Goal: Task Accomplishment & Management: Manage account settings

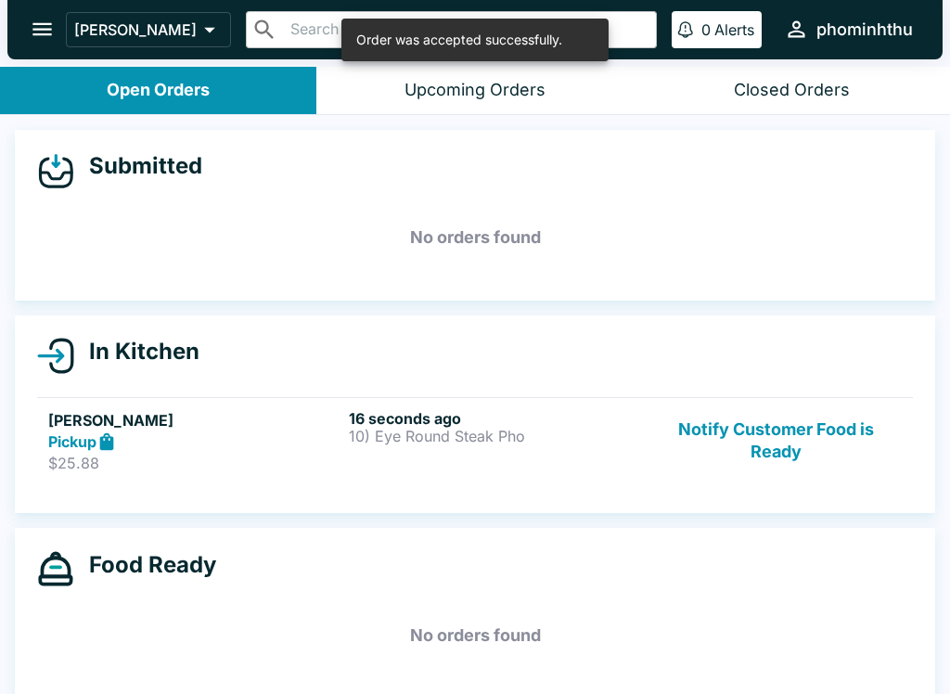
click at [587, 445] on div "16 seconds ago 10) Eye Round Steak Pho" at bounding box center [495, 441] width 293 height 64
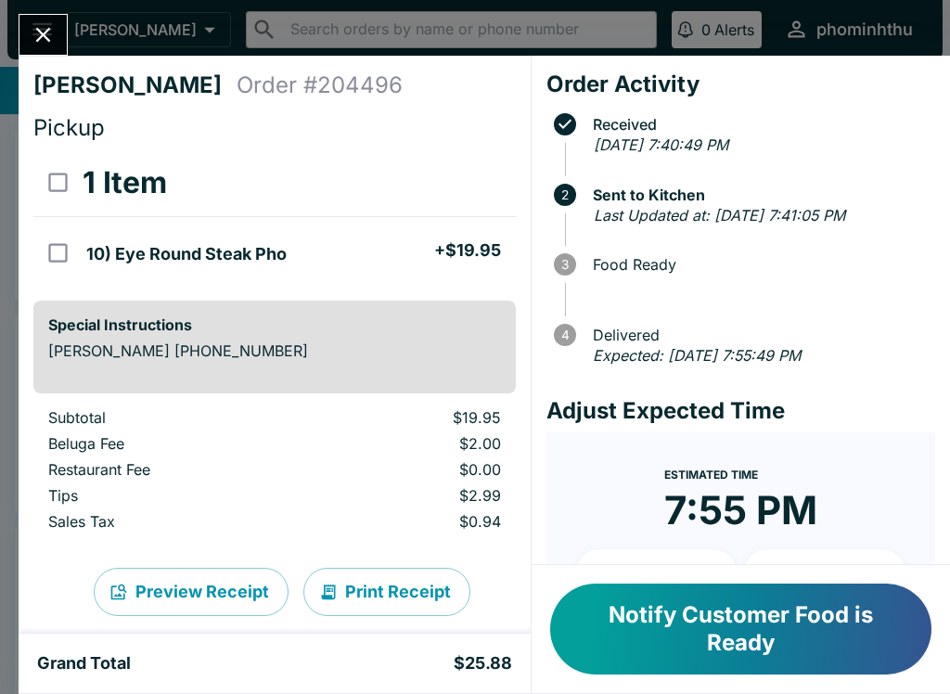
click at [729, 619] on button "Notify Customer Food is Ready" at bounding box center [740, 629] width 381 height 91
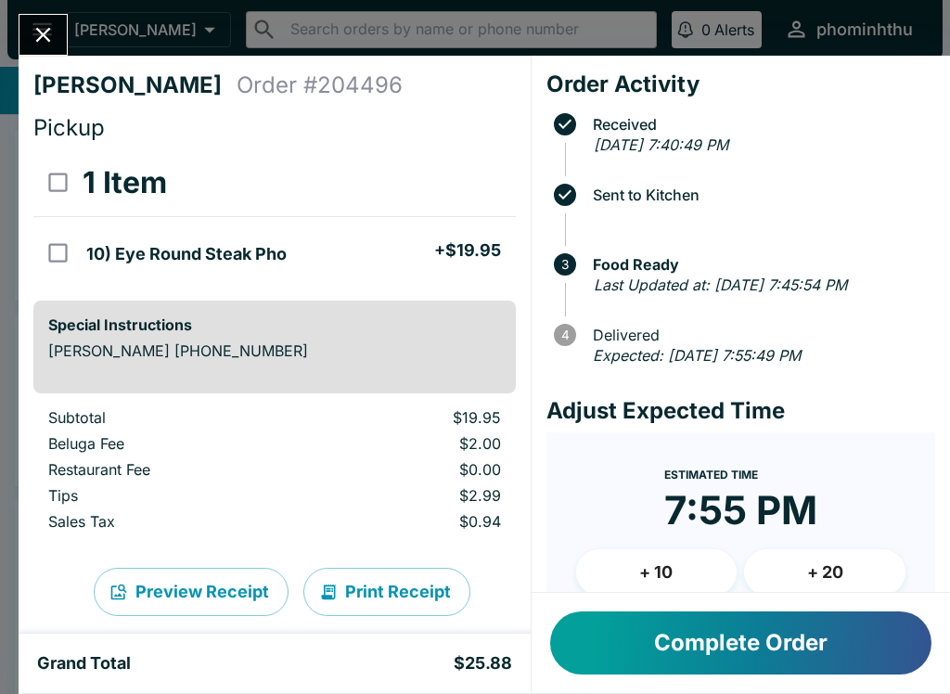
click at [626, 648] on button "Complete Order" at bounding box center [740, 642] width 381 height 63
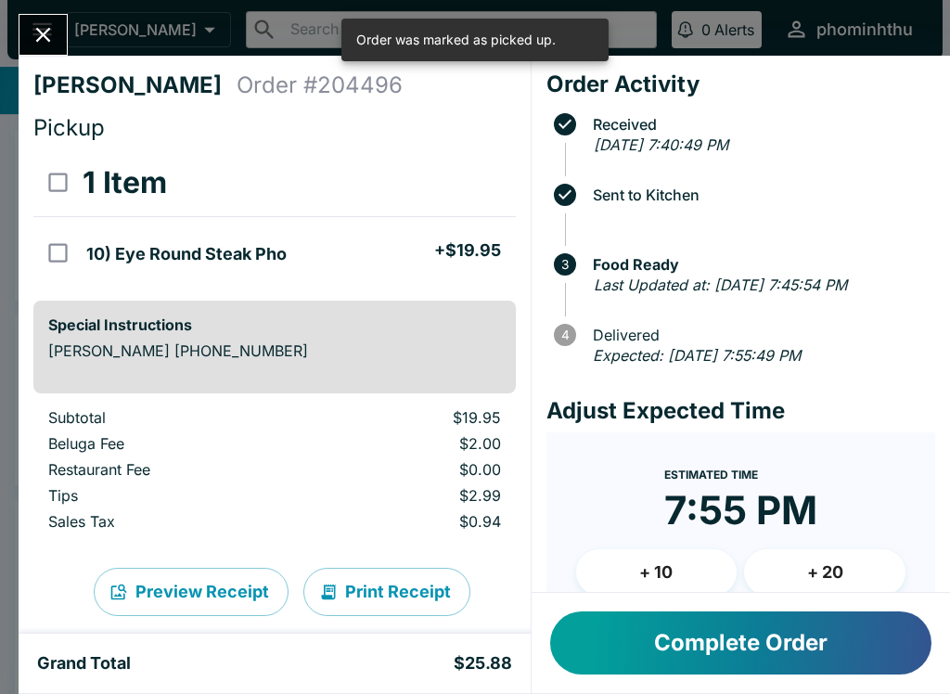
click at [58, 45] on button "Close" at bounding box center [42, 35] width 47 height 40
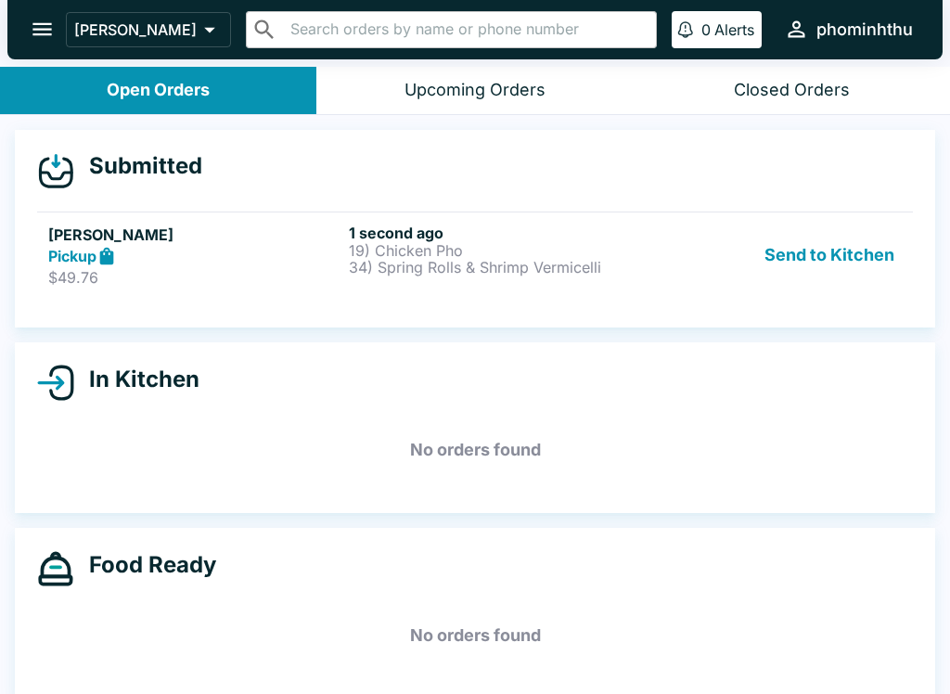
click at [133, 81] on div "Open Orders" at bounding box center [158, 90] width 103 height 21
click at [151, 96] on div "Open Orders" at bounding box center [158, 90] width 103 height 21
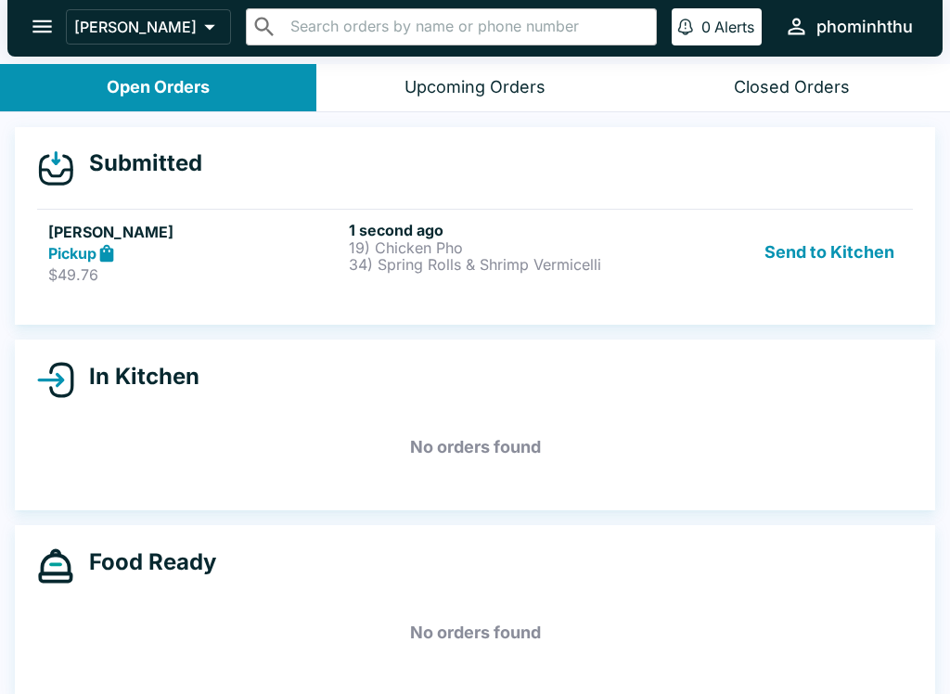
click at [150, 71] on button "Open Orders" at bounding box center [158, 87] width 316 height 47
click at [121, 91] on div "Open Orders" at bounding box center [158, 87] width 103 height 21
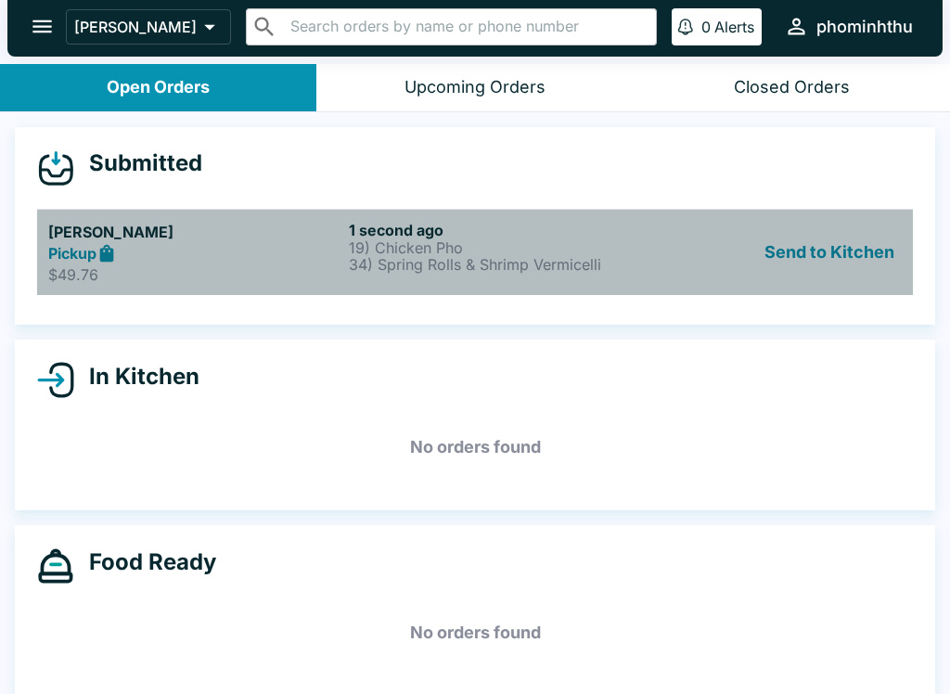
click at [238, 274] on p "$49.76" at bounding box center [194, 274] width 293 height 19
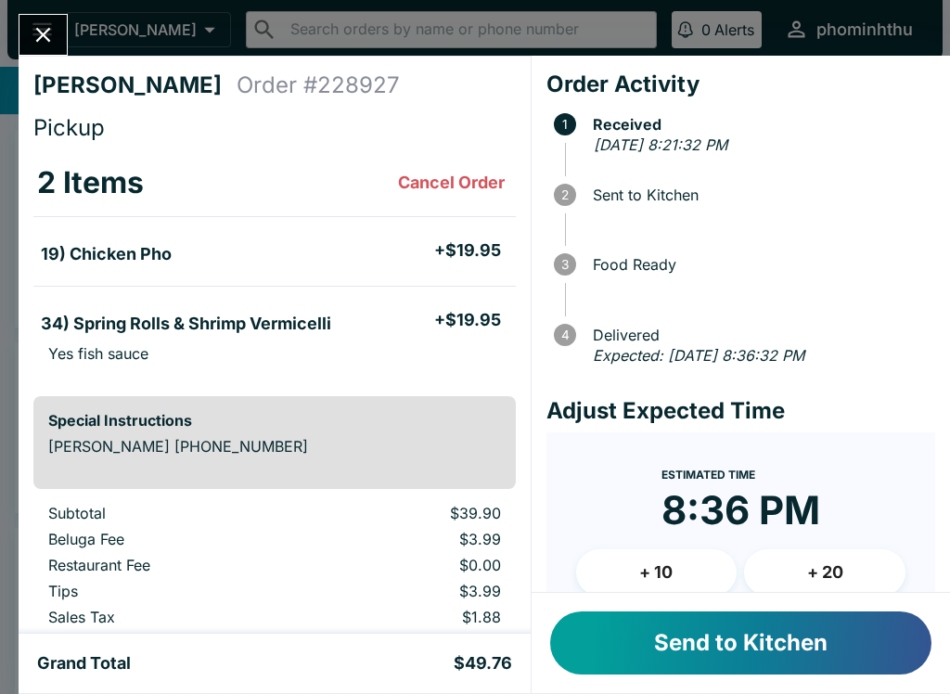
click at [627, 644] on button "Send to Kitchen" at bounding box center [740, 642] width 381 height 63
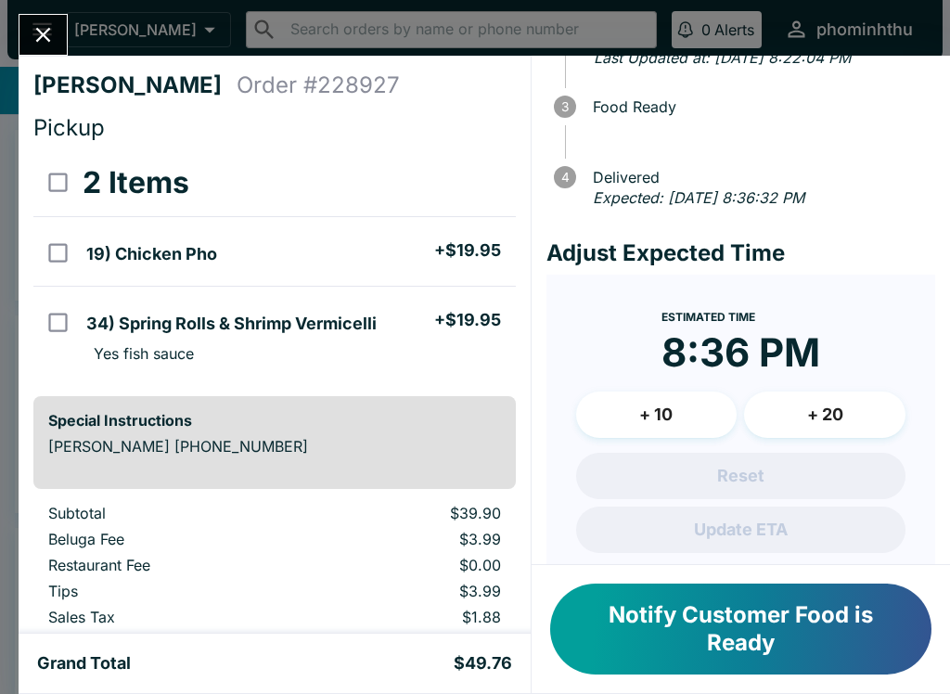
scroll to position [159, 0]
click at [823, 426] on button "+ 20" at bounding box center [824, 414] width 161 height 46
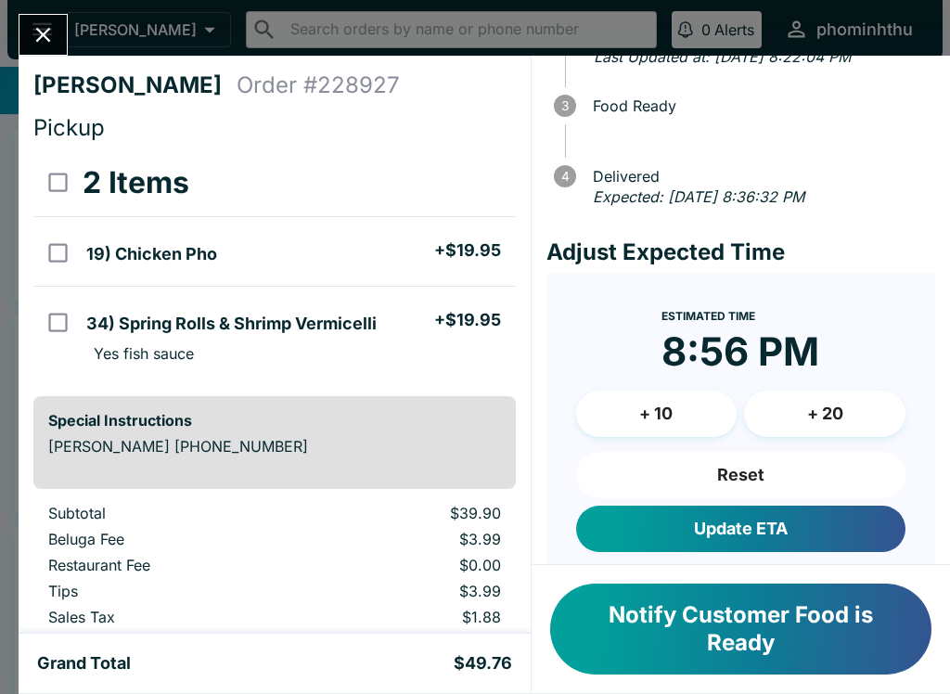
click at [683, 547] on button "Update ETA" at bounding box center [740, 529] width 329 height 46
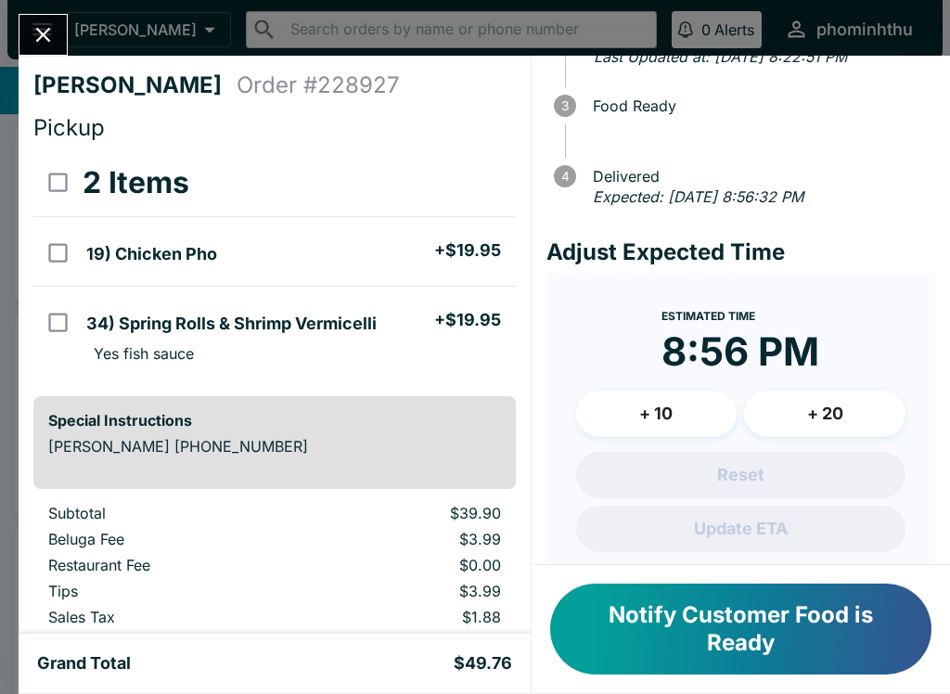
click at [576, 533] on div "Reset Update ETA" at bounding box center [740, 502] width 329 height 100
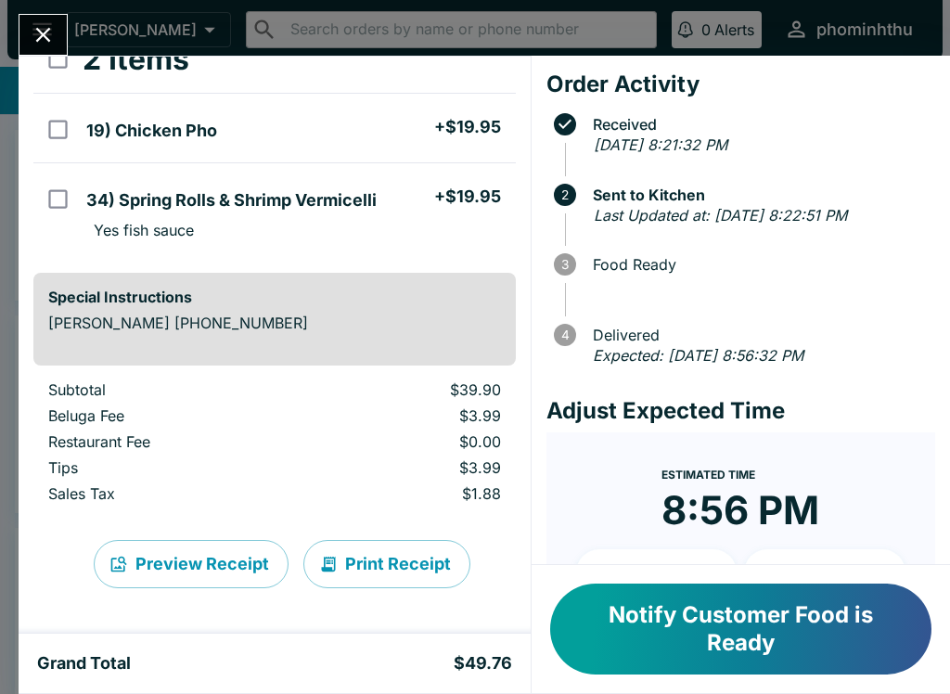
scroll to position [123, 0]
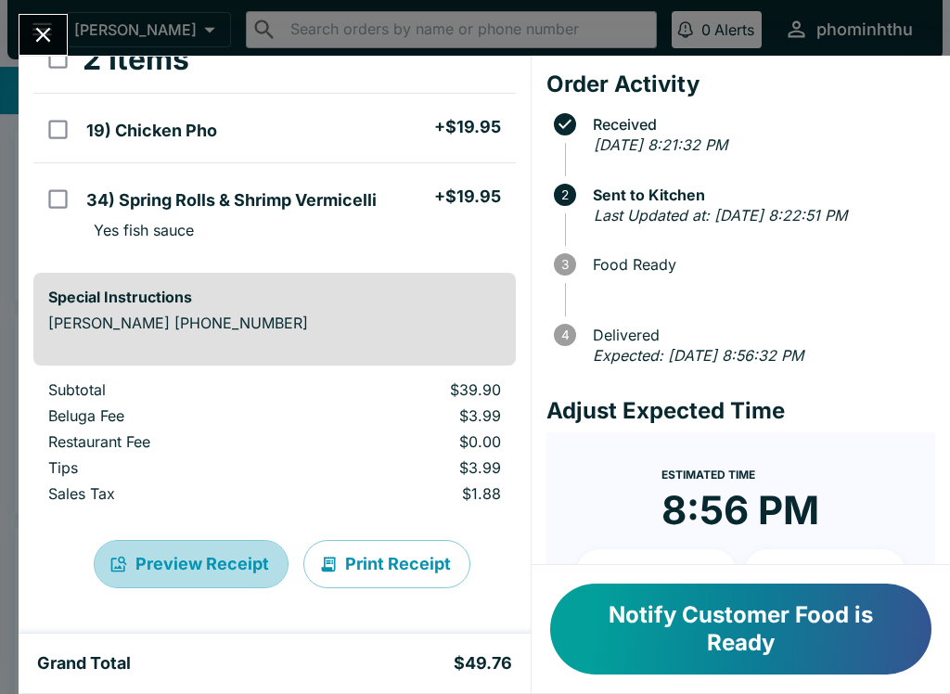
click at [197, 569] on button "Preview Receipt" at bounding box center [191, 564] width 195 height 48
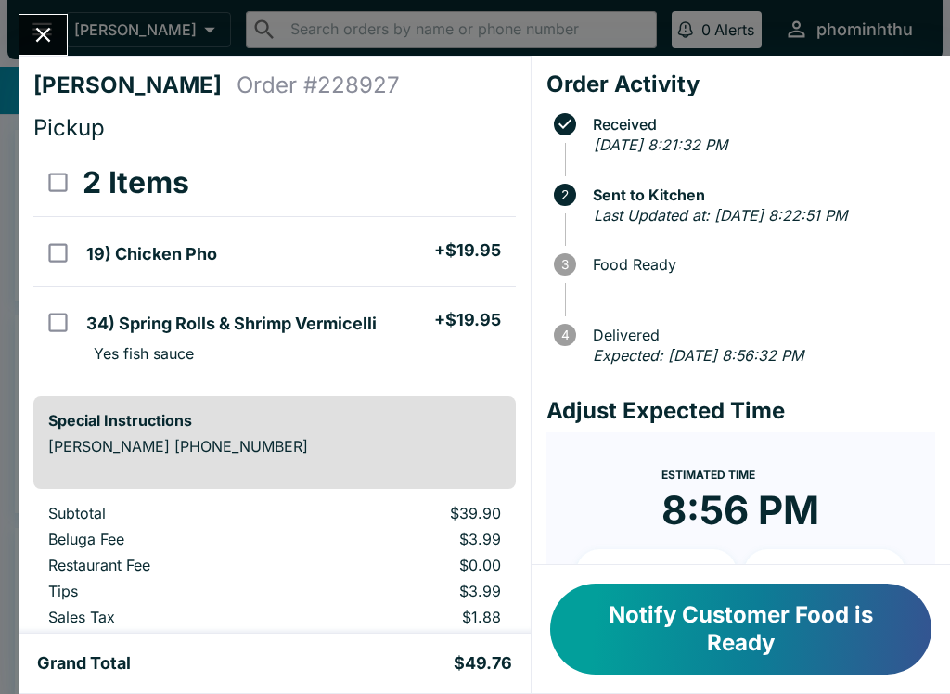
scroll to position [0, 0]
click at [165, 78] on h4 "[PERSON_NAME]" at bounding box center [134, 85] width 203 height 28
click at [307, 90] on h4 "Order # 228927" at bounding box center [318, 85] width 163 height 28
click at [78, 325] on input "orders table" at bounding box center [58, 323] width 42 height 42
click at [443, 184] on button "Refund" at bounding box center [465, 183] width 96 height 46
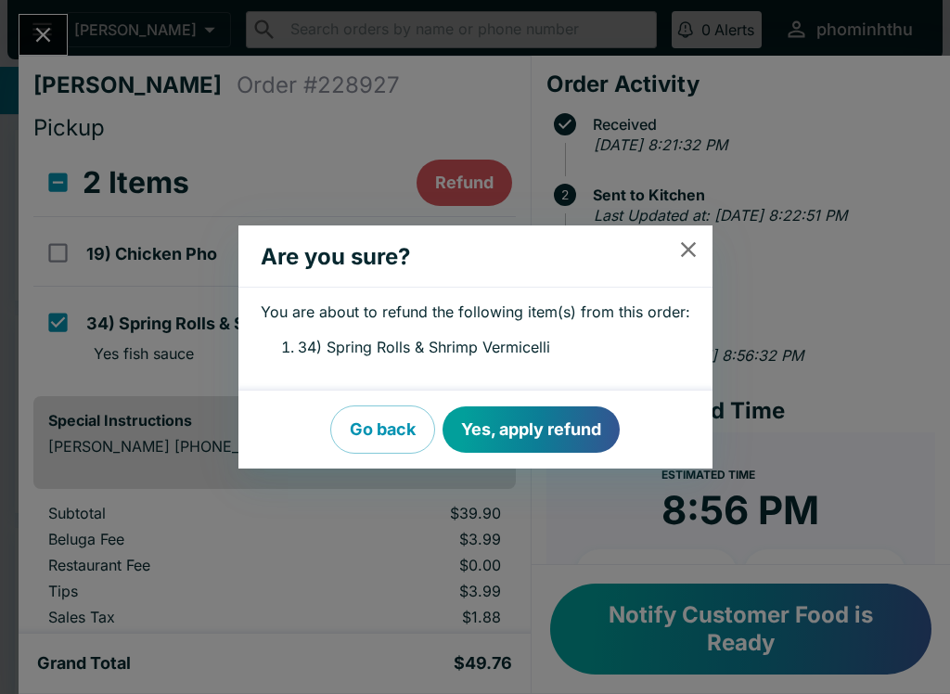
click at [500, 430] on button "Yes, apply refund" at bounding box center [531, 429] width 177 height 46
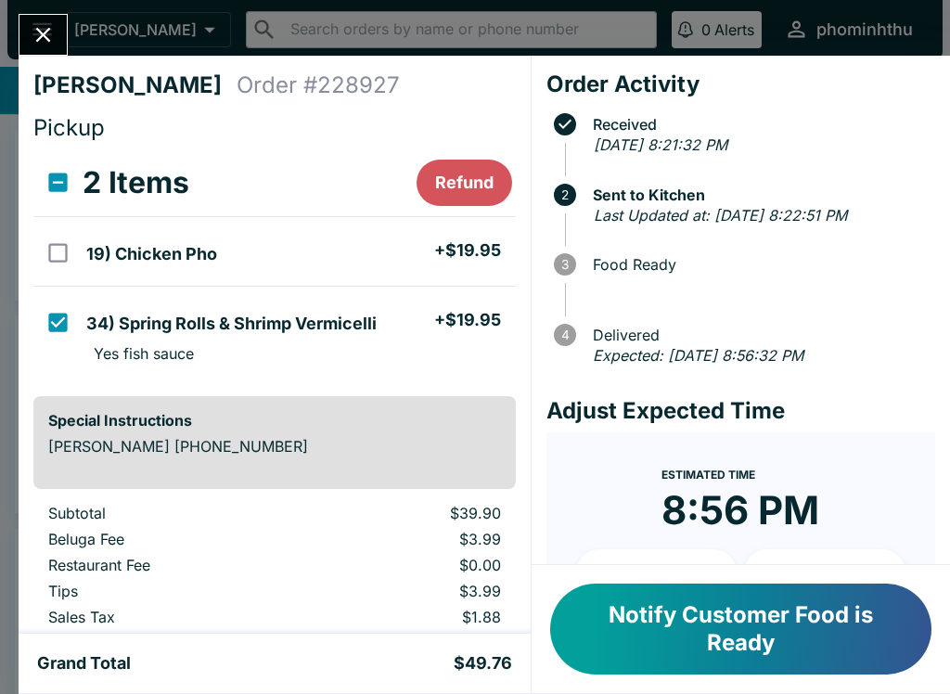
checkbox input "false"
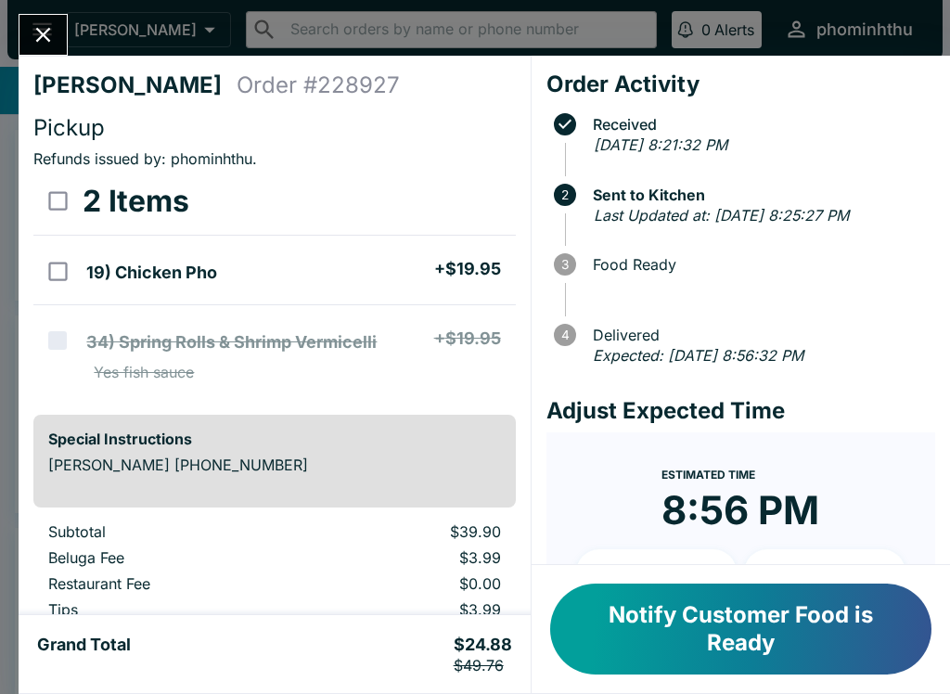
click at [160, 264] on h5 "19) Chicken Pho" at bounding box center [151, 273] width 131 height 22
checkbox input "true"
click at [438, 207] on button "Refund" at bounding box center [465, 201] width 96 height 46
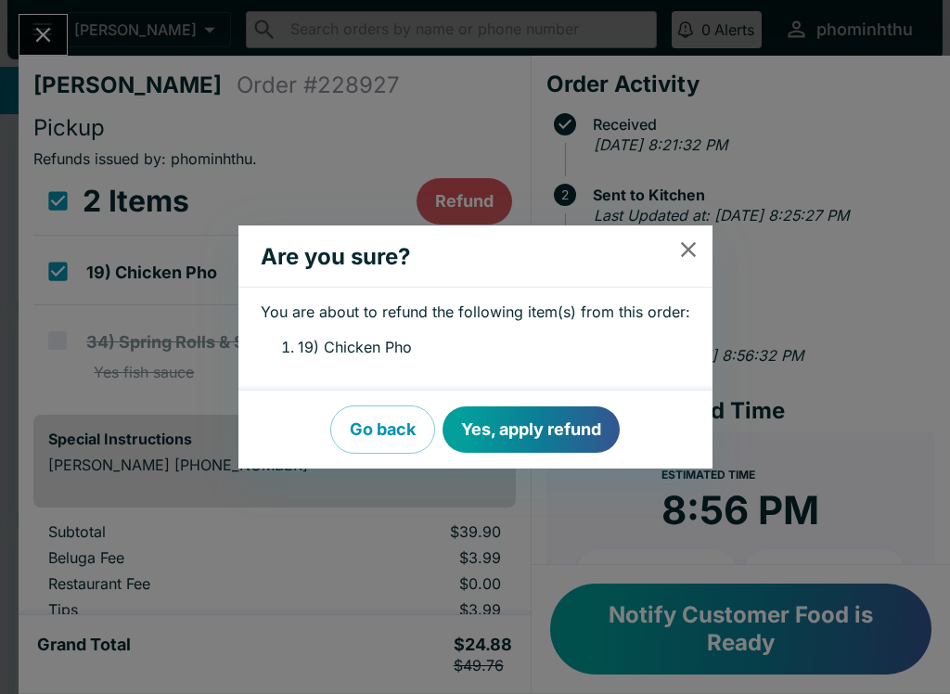
click at [496, 420] on button "Yes, apply refund" at bounding box center [531, 429] width 177 height 46
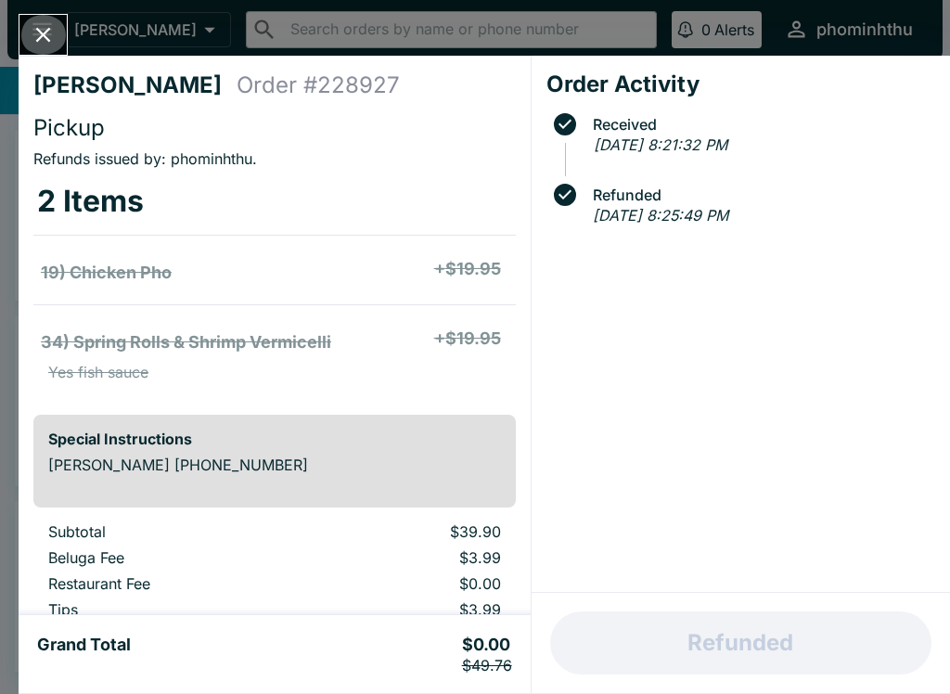
click at [28, 49] on button "Close" at bounding box center [42, 35] width 47 height 40
